Goal: Information Seeking & Learning: Learn about a topic

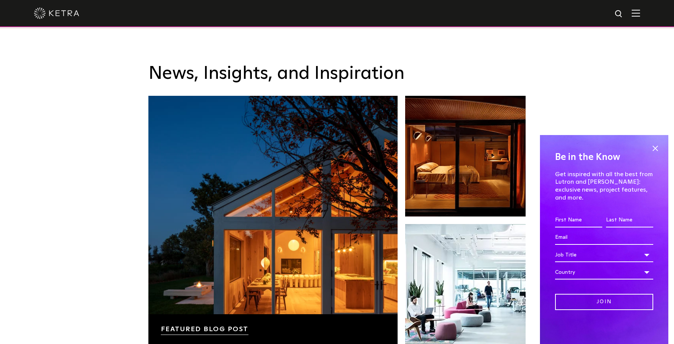
scroll to position [1585, 0]
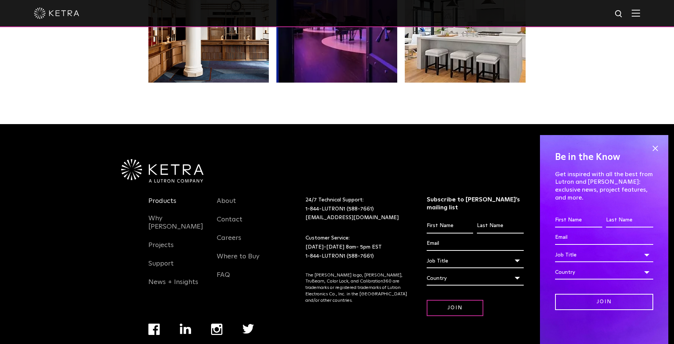
click at [168, 197] on link "Products" at bounding box center [162, 205] width 28 height 17
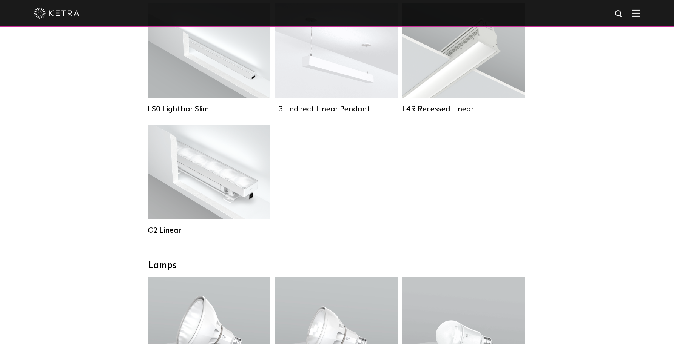
scroll to position [573, 0]
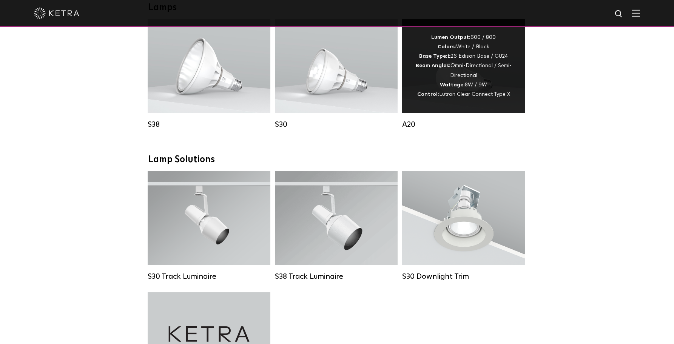
click at [488, 90] on div "Lumen Output: 600 / 800 Colors: White / Black Base Type: E26 Edison Base / GU24…" at bounding box center [463, 66] width 100 height 66
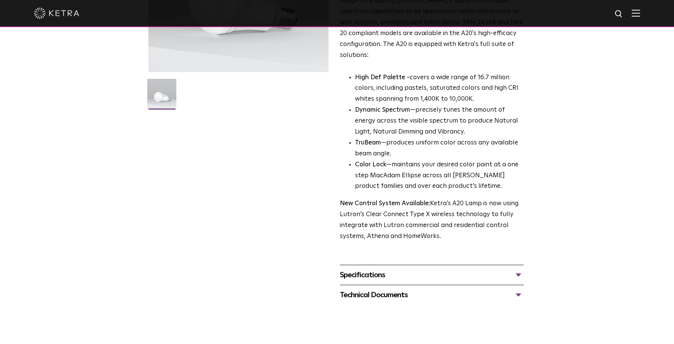
scroll to position [164, 0]
click at [499, 264] on div "Specifications LUMEN OUTPUTS 600, 800 HOUSING COLORS White, Black BASE TYPES E2…" at bounding box center [432, 274] width 184 height 20
click at [503, 268] on div "Specifications" at bounding box center [432, 274] width 184 height 12
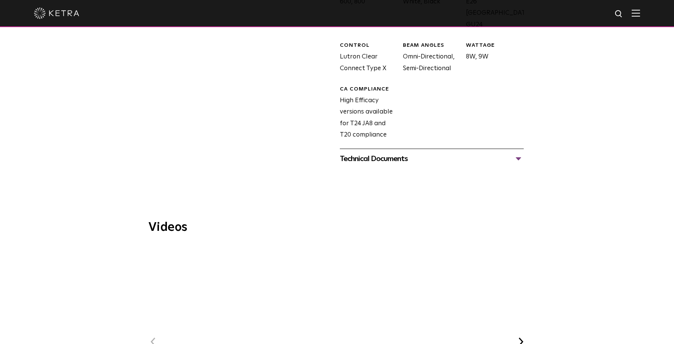
scroll to position [488, 0]
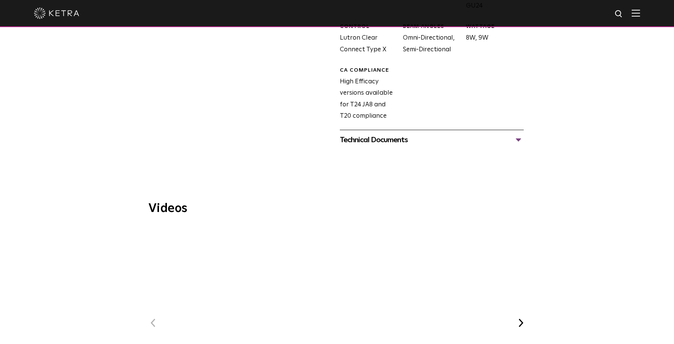
click at [380, 134] on div "Technical Documents" at bounding box center [432, 140] width 184 height 12
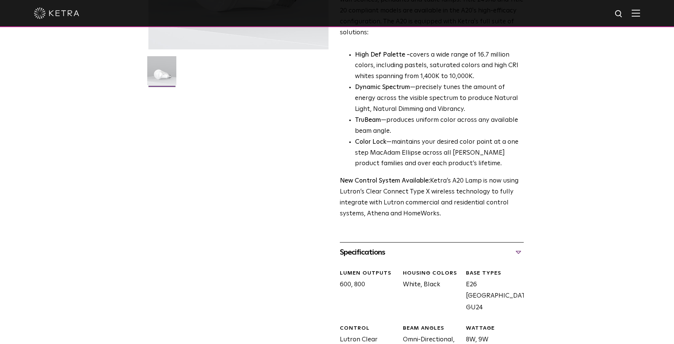
scroll to position [115, 0]
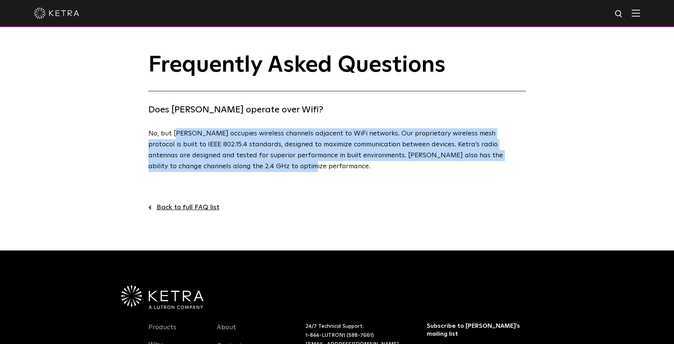
drag, startPoint x: 175, startPoint y: 132, endPoint x: 243, endPoint y: 163, distance: 75.0
click at [243, 163] on p "No, but Ketra occupies wireless channels adjacent to WiFi networks. Our proprie…" at bounding box center [335, 149] width 374 height 43
copy p "etra occupies wireless channels adjacent to WiFi networks. Our proprietary wire…"
